Goal: Information Seeking & Learning: Learn about a topic

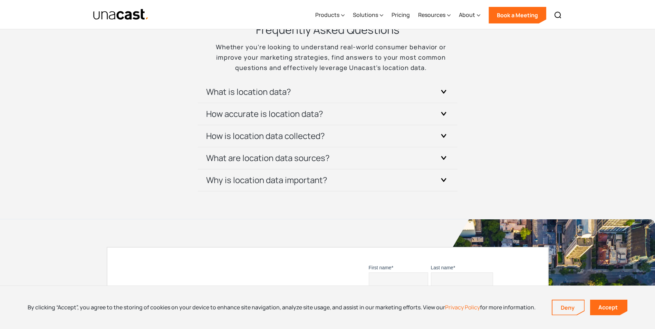
scroll to position [2070, 0]
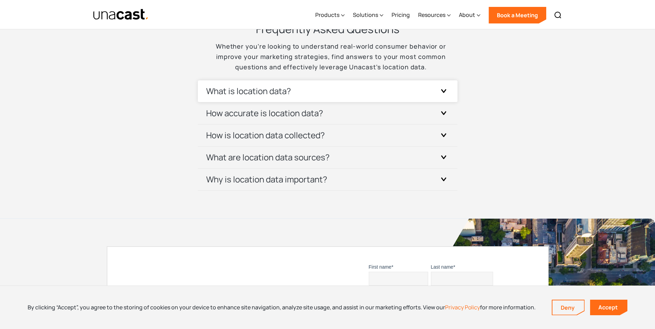
click at [285, 88] on h3 "What is location data?" at bounding box center [248, 91] width 85 height 11
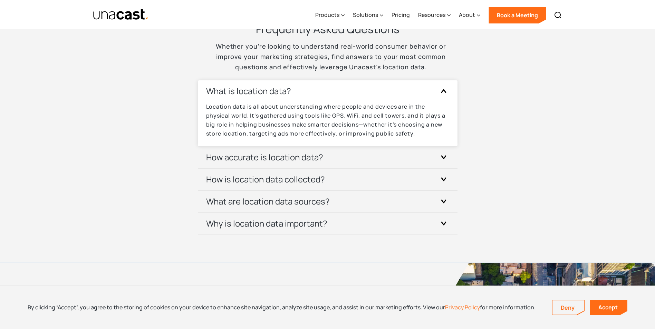
click at [324, 89] on div "What is location data?" at bounding box center [327, 91] width 243 height 22
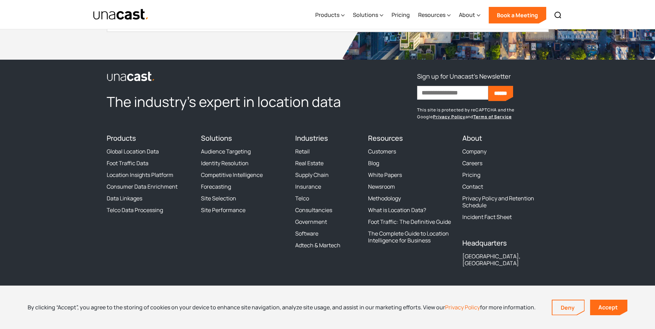
scroll to position [2448, 0]
click at [154, 150] on link "Global Location Data" at bounding box center [133, 151] width 52 height 7
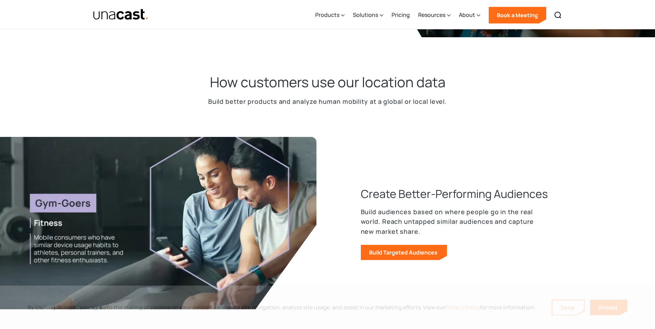
scroll to position [207, 0]
